Goal: Navigation & Orientation: Go to known website

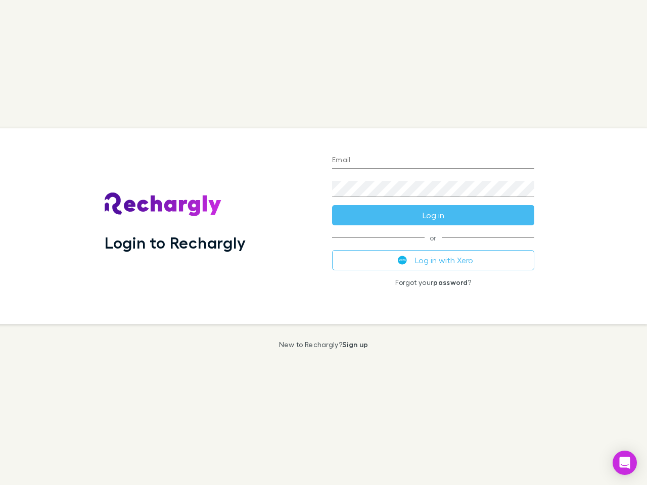
click at [323, 242] on div "Login to Rechargly" at bounding box center [209, 226] width 227 height 196
click at [433, 161] on input "Email" at bounding box center [433, 161] width 202 height 16
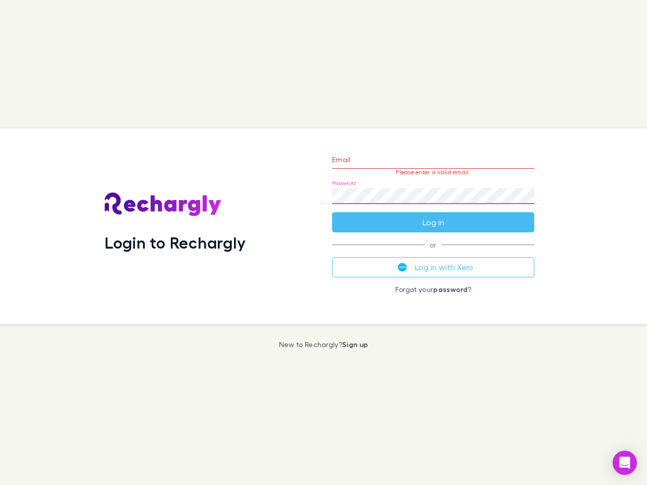
click at [433, 215] on form "Email Please enter a valid email. Password Log in" at bounding box center [433, 188] width 202 height 88
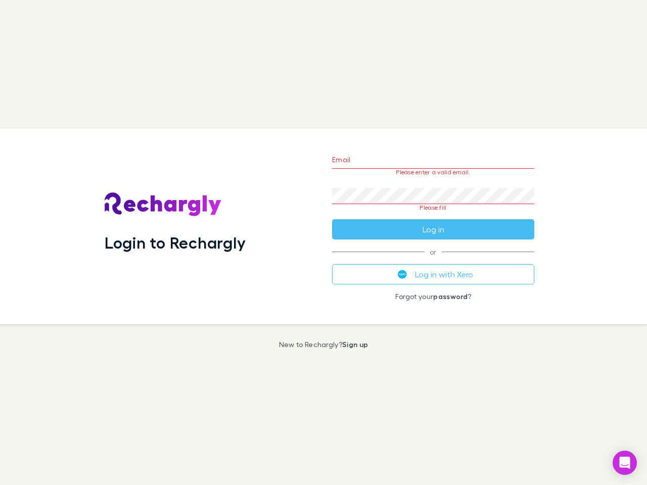
click at [433, 260] on div "Email Please enter a valid email. Password Please fill Log in or Log in with Xe…" at bounding box center [433, 226] width 218 height 196
click at [624, 463] on icon "Open Intercom Messenger" at bounding box center [624, 463] width 11 height 12
